Goal: Transaction & Acquisition: Purchase product/service

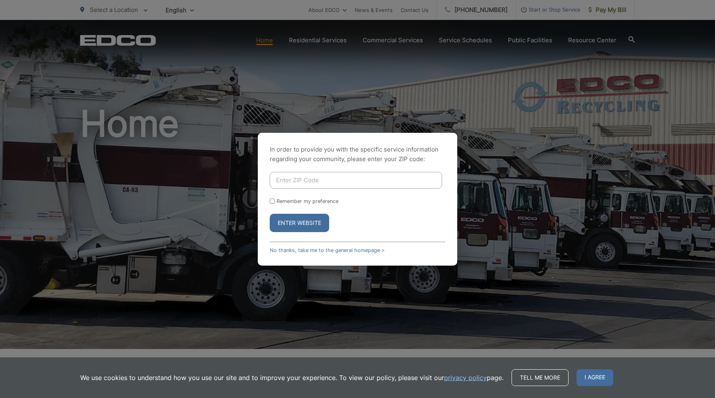
click at [392, 177] on input "Enter ZIP Code" at bounding box center [356, 180] width 172 height 17
click at [589, 381] on span "I agree" at bounding box center [595, 378] width 37 height 17
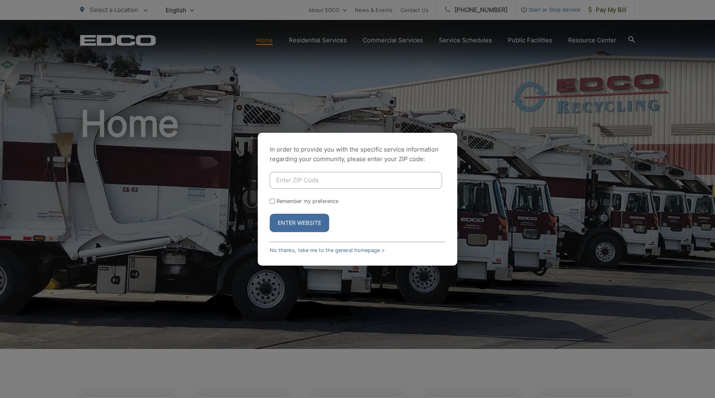
click at [312, 184] on input "Enter ZIP Code" at bounding box center [356, 180] width 172 height 17
type input "92118"
click at [310, 219] on button "Enter Website" at bounding box center [299, 223] width 59 height 18
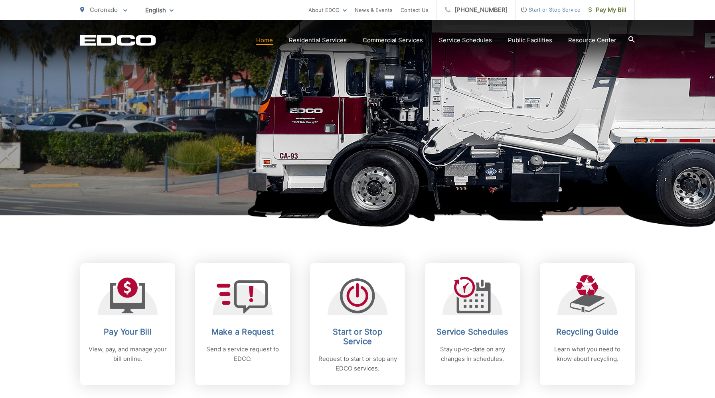
scroll to position [278, 0]
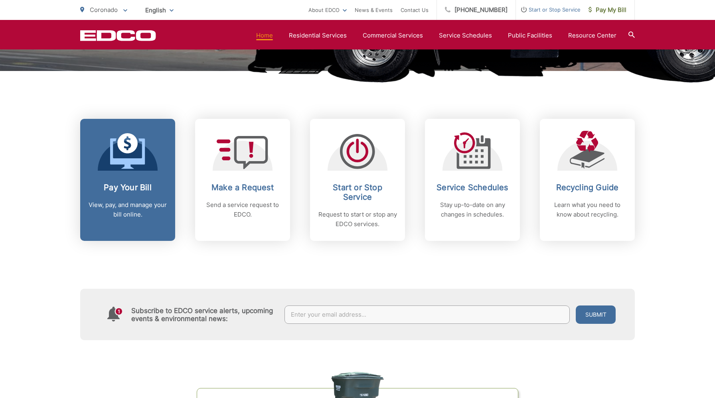
click at [109, 181] on link "Pay Your Bill View, pay, and manage your bill online." at bounding box center [127, 180] width 95 height 122
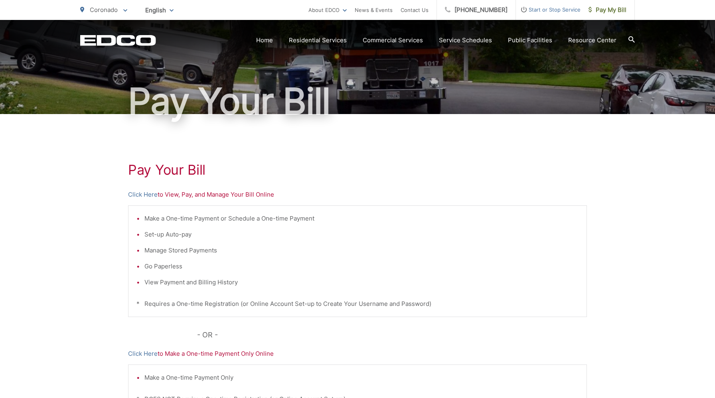
scroll to position [45, 0]
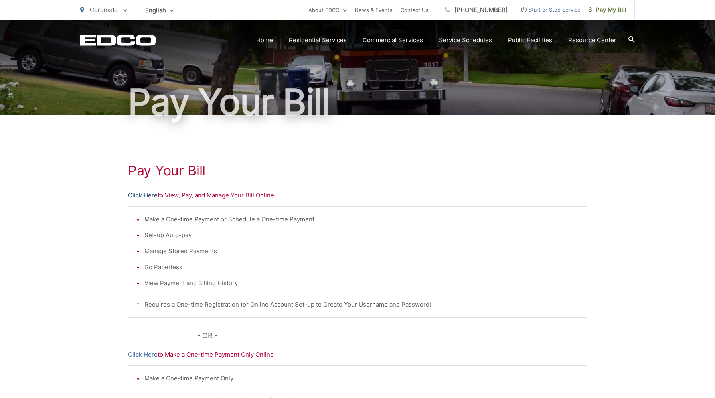
click at [156, 195] on link "Click Here" at bounding box center [143, 196] width 30 height 10
click at [147, 196] on link "Click Here" at bounding box center [143, 196] width 30 height 10
